Goal: Task Accomplishment & Management: Use online tool/utility

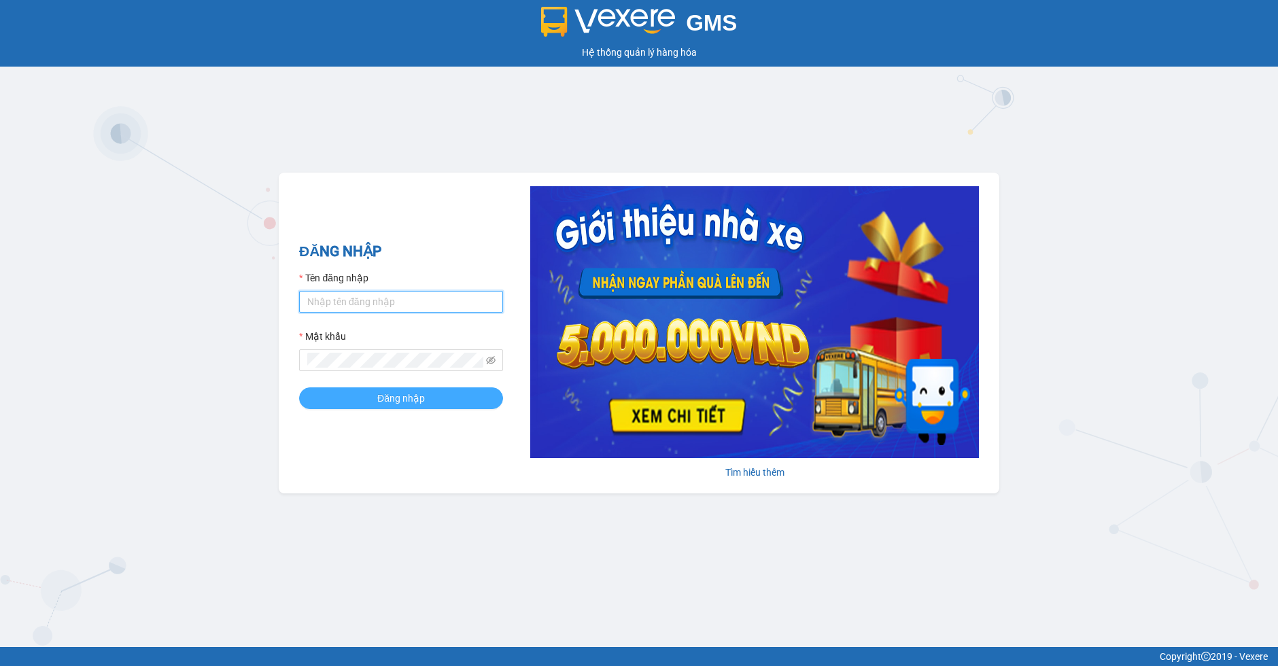
type input "ly.xtl"
click at [476, 396] on button "Đăng nhập" at bounding box center [401, 398] width 204 height 22
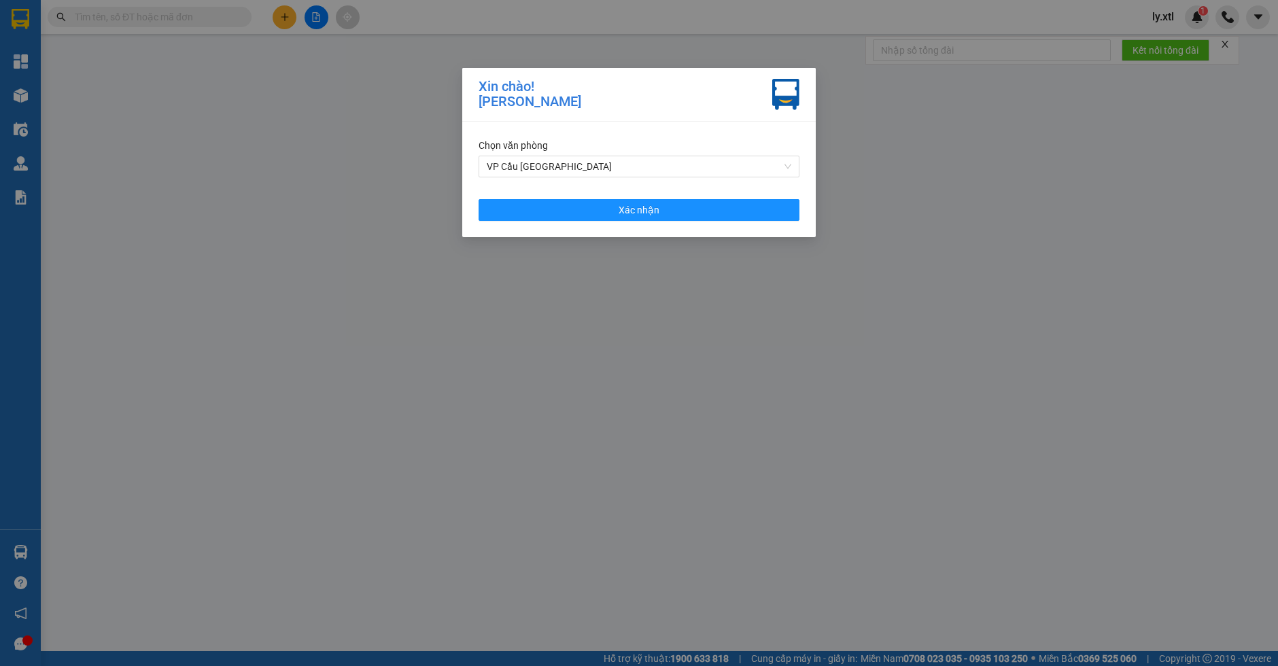
click at [665, 195] on div "Chọn văn phòng VP Cầu [GEOGRAPHIC_DATA] Xác nhận" at bounding box center [638, 180] width 353 height 116
click at [659, 217] on button "Xác nhận" at bounding box center [638, 210] width 321 height 22
